Goal: Information Seeking & Learning: Learn about a topic

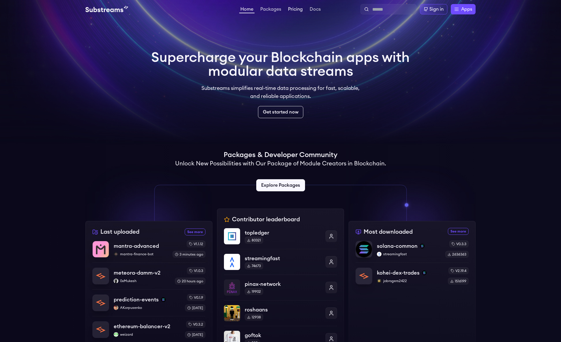
click at [296, 10] on link "Pricing" at bounding box center [295, 10] width 17 height 6
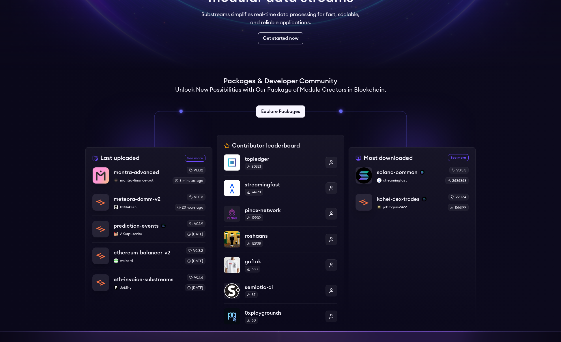
scroll to position [75, 0]
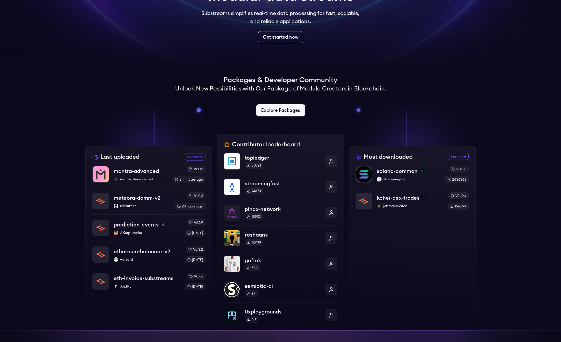
click at [456, 103] on div at bounding box center [411, 118] width 127 height 55
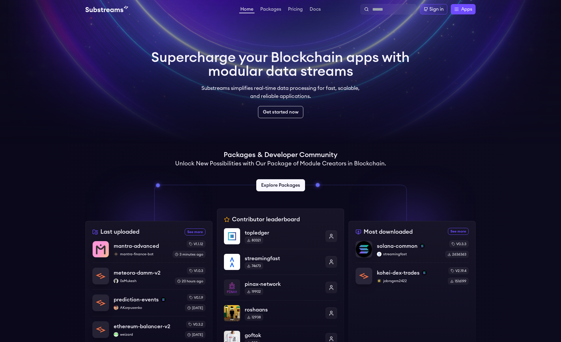
click at [276, 48] on div "Supercharge your Blockchain apps with modular data streams Substreams simplifie…" at bounding box center [280, 84] width 268 height 77
click at [294, 11] on link "Pricing" at bounding box center [295, 10] width 17 height 6
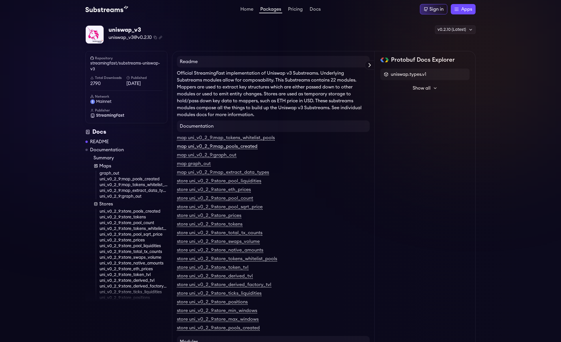
click at [223, 148] on link "map uni_v0_2_9:map_pools_created" at bounding box center [217, 146] width 80 height 5
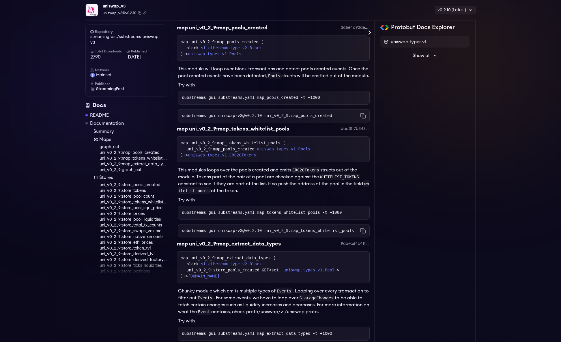
scroll to position [550, 0]
click at [103, 124] on link "Documentation" at bounding box center [107, 123] width 34 height 7
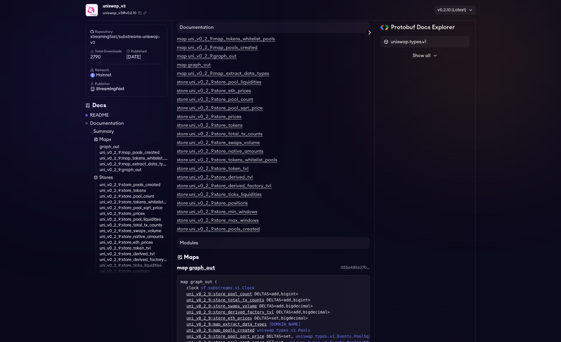
scroll to position [97, 0]
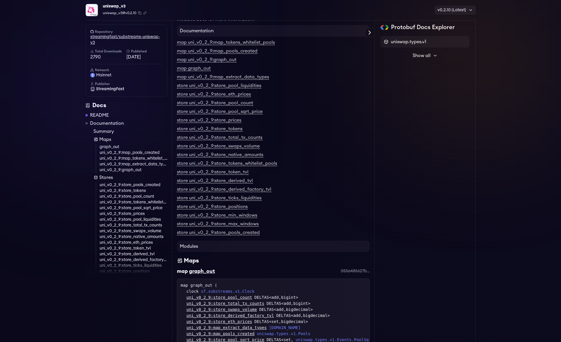
click at [125, 36] on link "streamingfast/substreams-uniswap-v3" at bounding box center [126, 40] width 72 height 12
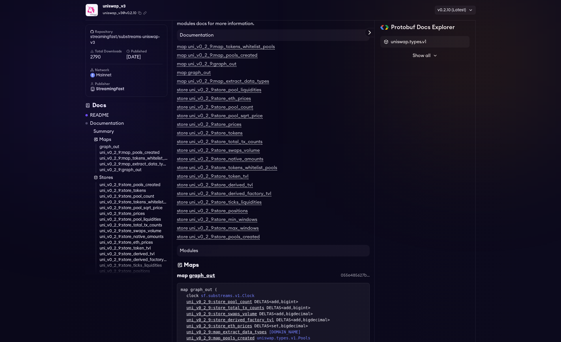
scroll to position [87, 0]
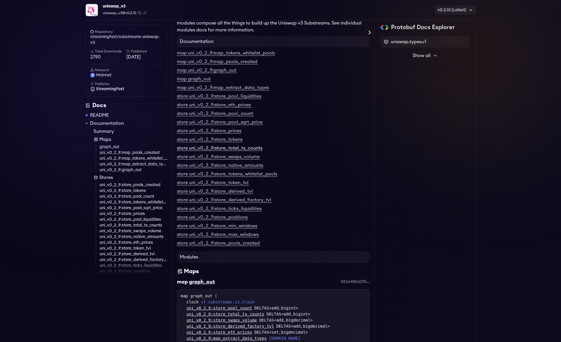
click at [244, 149] on link "store uni_v0_2_9:store_total_tx_counts" at bounding box center [219, 148] width 85 height 5
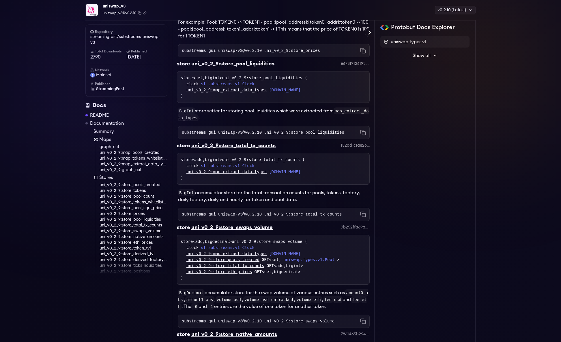
scroll to position [1506, 0]
